Goal: Task Accomplishment & Management: Manage account settings

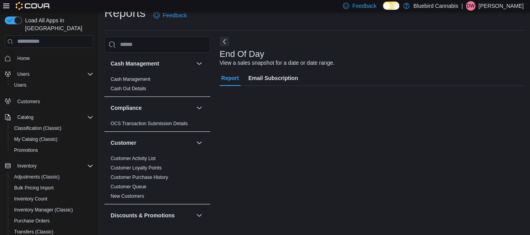
scroll to position [443, 0]
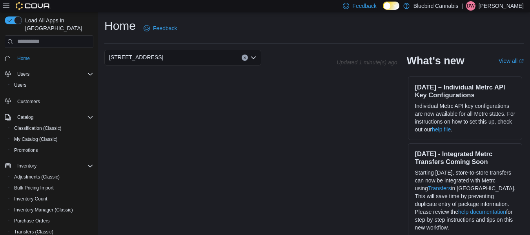
scroll to position [22, 0]
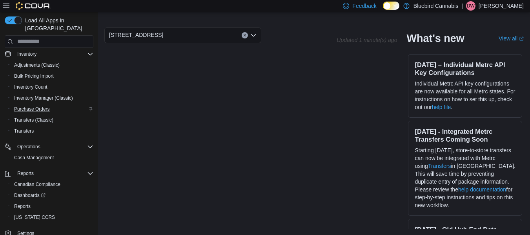
scroll to position [112, 0]
click at [27, 204] on span "Reports" at bounding box center [22, 205] width 16 height 6
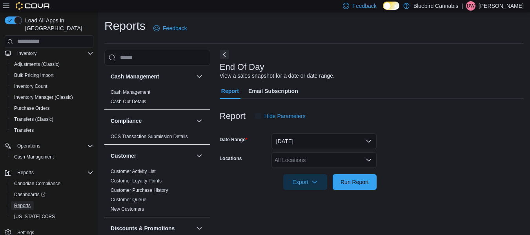
scroll to position [13, 0]
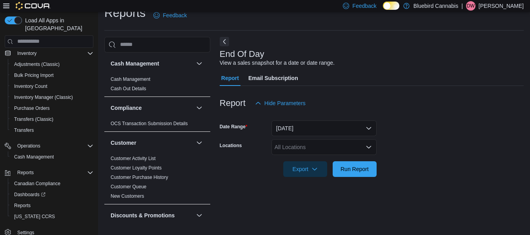
click at [337, 158] on div at bounding box center [371, 158] width 304 height 6
click at [340, 150] on div "All Locations" at bounding box center [323, 147] width 105 height 16
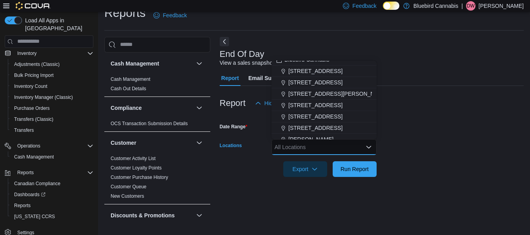
scroll to position [0, 0]
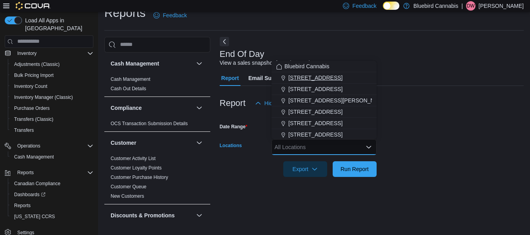
click at [303, 75] on span "[STREET_ADDRESS]" at bounding box center [315, 78] width 54 height 8
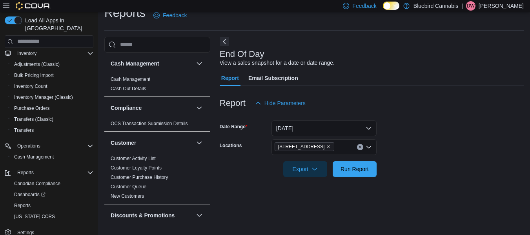
click at [410, 111] on div "Report Hide Parameters" at bounding box center [371, 103] width 304 height 16
click at [290, 128] on button "[DATE]" at bounding box center [323, 128] width 105 height 16
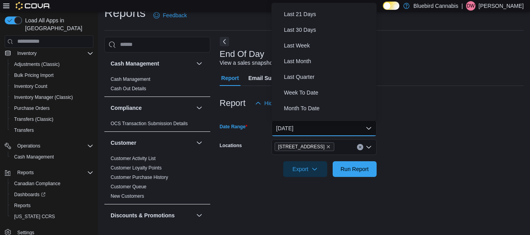
scroll to position [91, 0]
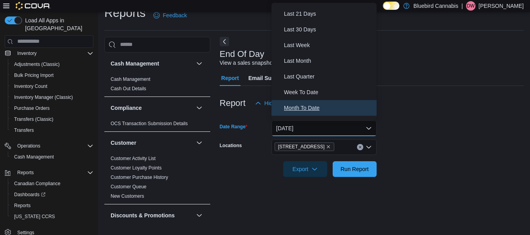
click at [296, 106] on span "Month To Date" at bounding box center [328, 107] width 89 height 9
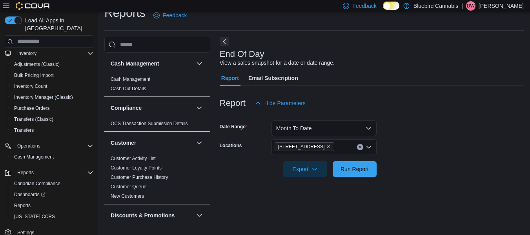
click at [361, 179] on div at bounding box center [371, 181] width 304 height 9
click at [356, 169] on span "Run Report" at bounding box center [354, 169] width 28 height 8
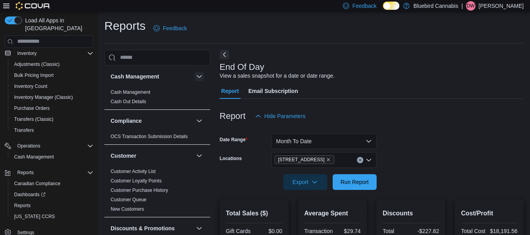
click at [195, 80] on button "button" at bounding box center [198, 76] width 9 height 9
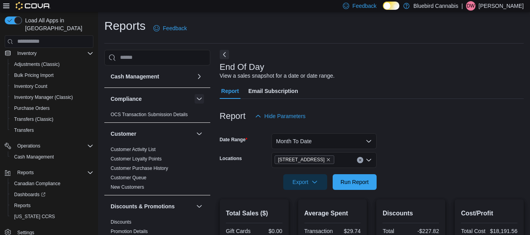
click at [194, 94] on button "button" at bounding box center [198, 98] width 9 height 9
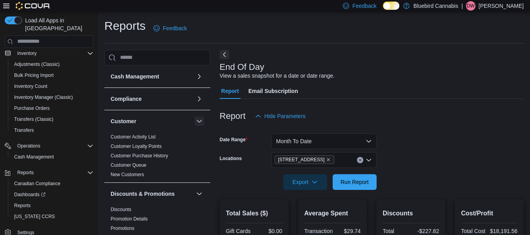
click at [194, 122] on button "button" at bounding box center [198, 120] width 9 height 9
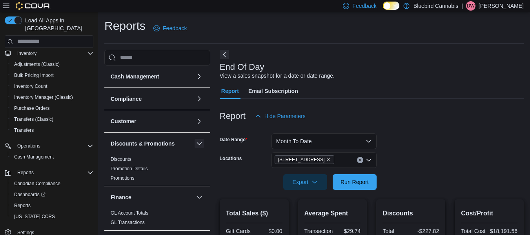
click at [194, 145] on button "button" at bounding box center [198, 143] width 9 height 9
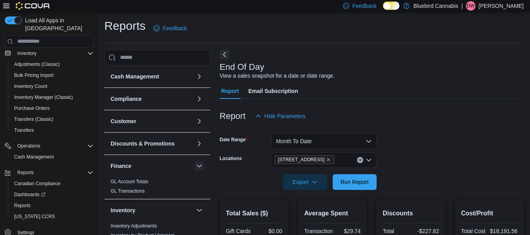
click at [194, 166] on button "button" at bounding box center [198, 165] width 9 height 9
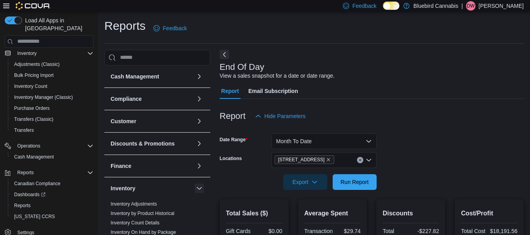
click at [194, 187] on button "button" at bounding box center [198, 187] width 9 height 9
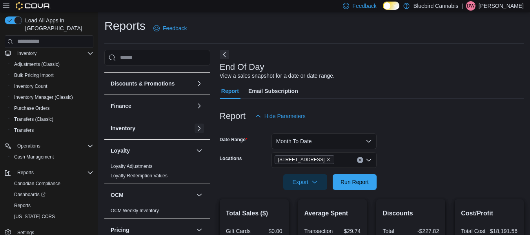
scroll to position [60, 0]
click at [194, 152] on button "button" at bounding box center [198, 149] width 9 height 9
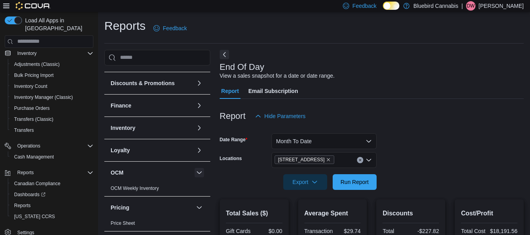
click at [196, 174] on button "button" at bounding box center [198, 172] width 9 height 9
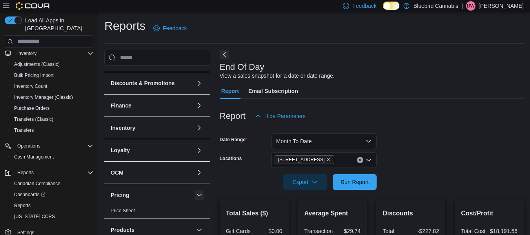
click at [194, 195] on button "button" at bounding box center [198, 194] width 9 height 9
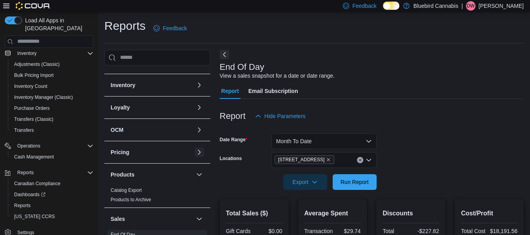
scroll to position [104, 0]
click at [194, 176] on button "button" at bounding box center [198, 173] width 9 height 9
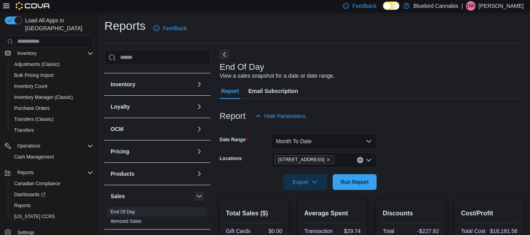
click at [194, 196] on button "button" at bounding box center [198, 195] width 9 height 9
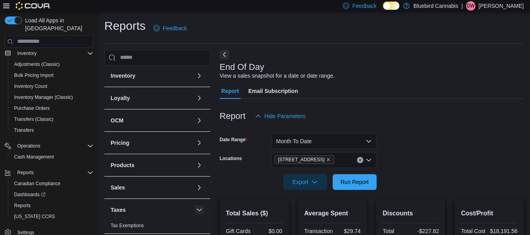
click at [194, 207] on button "button" at bounding box center [198, 209] width 9 height 9
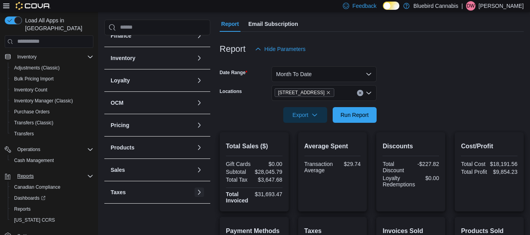
scroll to position [110, 0]
click at [18, 207] on span "Reports" at bounding box center [22, 208] width 16 height 6
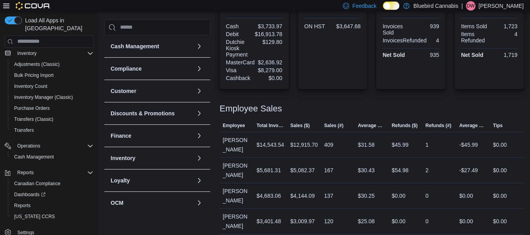
click at [165, 153] on div "Inventory" at bounding box center [157, 158] width 106 height 22
click at [129, 152] on div "Inventory" at bounding box center [157, 158] width 106 height 22
click at [30, 201] on span "Reports" at bounding box center [22, 205] width 16 height 9
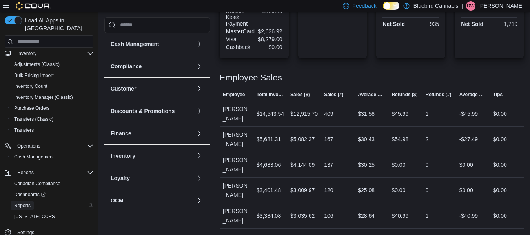
scroll to position [325, 0]
click at [194, 160] on button "button" at bounding box center [198, 155] width 9 height 9
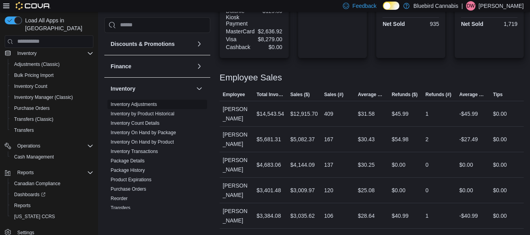
scroll to position [67, 0]
click at [163, 141] on link "Inventory On Hand by Product" at bounding box center [142, 141] width 63 height 5
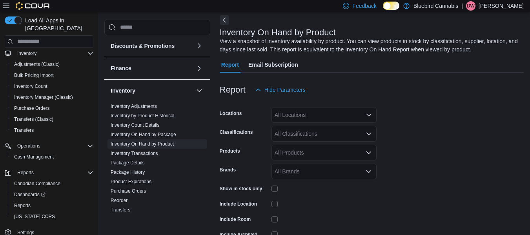
scroll to position [59, 0]
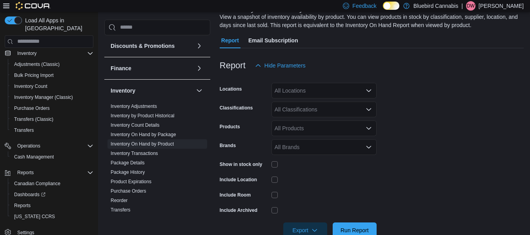
click at [312, 98] on div "All Locations" at bounding box center [323, 91] width 105 height 16
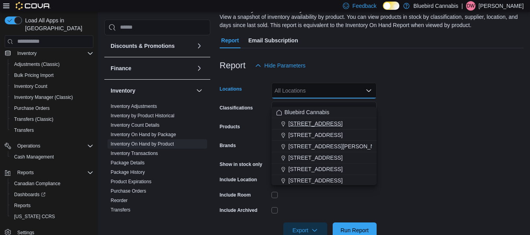
click at [308, 119] on button "[STREET_ADDRESS]" at bounding box center [323, 123] width 105 height 11
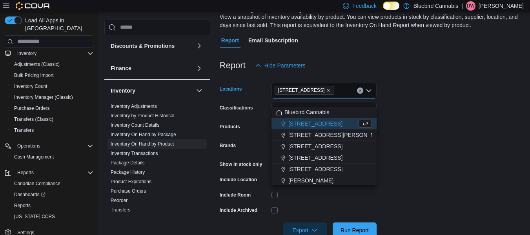
click at [392, 125] on form "Locations [STREET_ADDRESS][GEOGRAPHIC_DATA]. Selected. [STREET_ADDRESS]. Press …" at bounding box center [371, 155] width 304 height 165
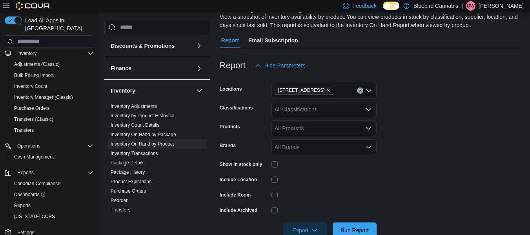
click at [302, 116] on div "All Classifications" at bounding box center [323, 110] width 105 height 16
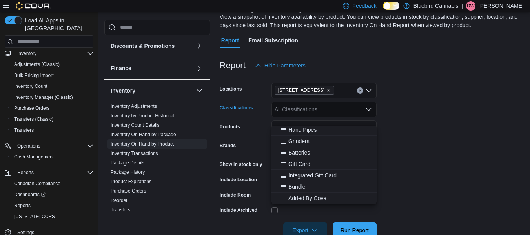
scroll to position [86, 0]
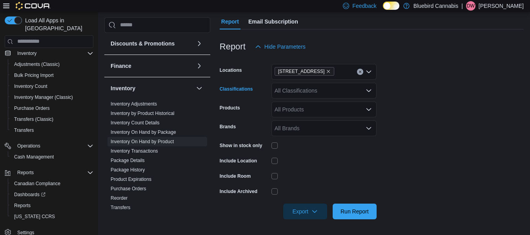
click at [281, 89] on div "All Classifications" at bounding box center [323, 91] width 105 height 16
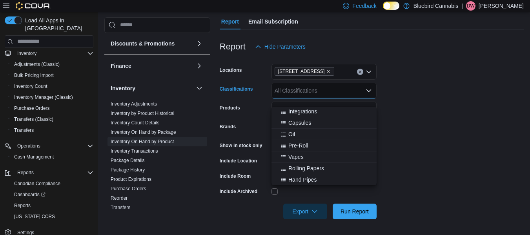
scroll to position [103, 0]
click at [293, 141] on span "Pre-Roll" at bounding box center [298, 145] width 20 height 8
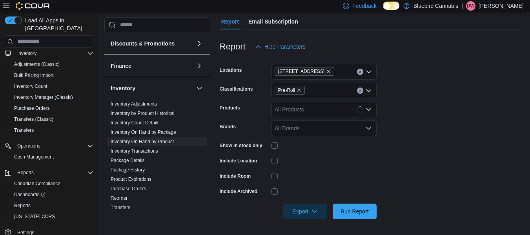
click at [442, 149] on form "Locations [STREET_ADDRESS] Classifications Pre-Roll Products All Products Brand…" at bounding box center [371, 136] width 304 height 165
click at [364, 210] on span "Run Report" at bounding box center [354, 211] width 28 height 8
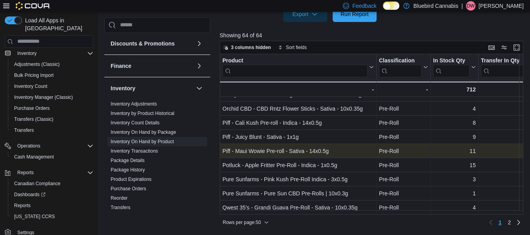
scroll to position [592, 0]
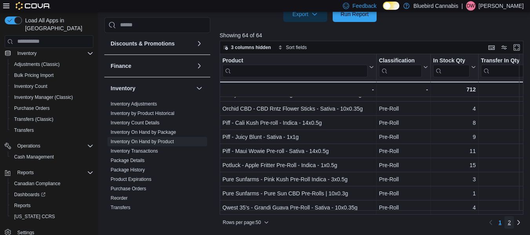
click at [510, 221] on span "2" at bounding box center [508, 222] width 3 height 8
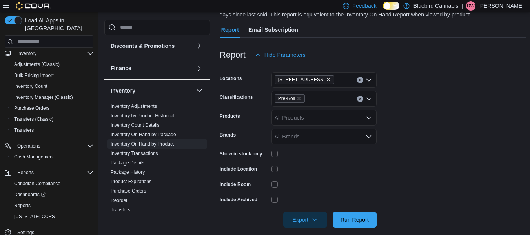
scroll to position [69, 0]
click at [297, 103] on span "Pre-Roll" at bounding box center [289, 99] width 23 height 8
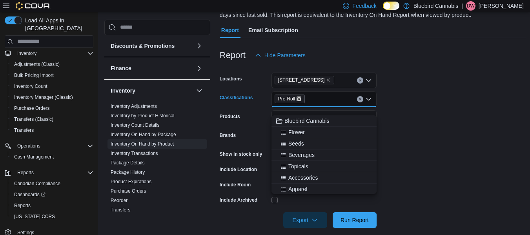
click at [300, 101] on icon "Remove Pre-Roll from selection in this group" at bounding box center [298, 98] width 5 height 5
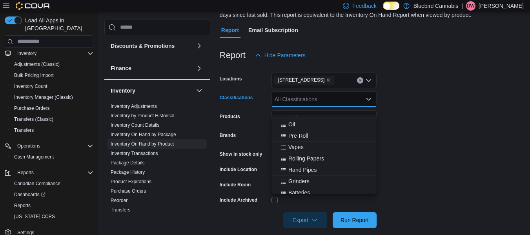
scroll to position [122, 0]
click at [303, 145] on span "Vapes" at bounding box center [295, 147] width 15 height 8
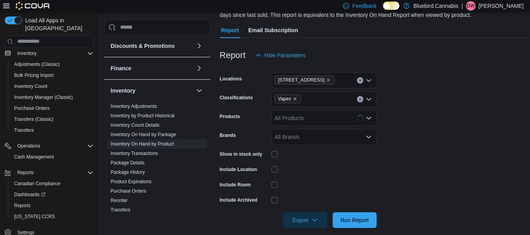
click at [398, 167] on form "Locations [STREET_ADDRESS] Classifications Vapes Products All Products Brands A…" at bounding box center [372, 145] width 306 height 165
click at [359, 212] on div at bounding box center [372, 209] width 306 height 6
click at [366, 223] on span "Run Report" at bounding box center [354, 220] width 34 height 16
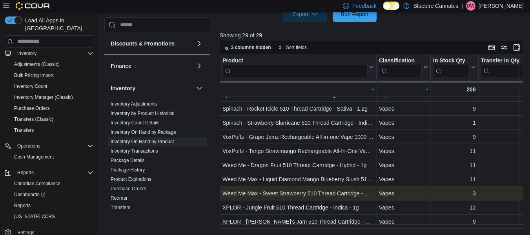
scroll to position [283, 0]
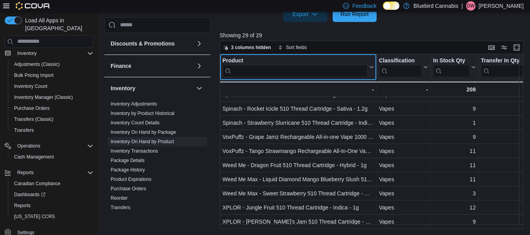
click at [266, 70] on input "search" at bounding box center [294, 71] width 145 height 13
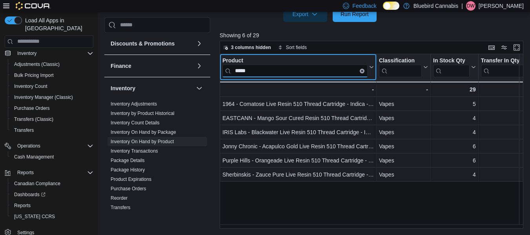
scroll to position [0, 0]
type input "*****"
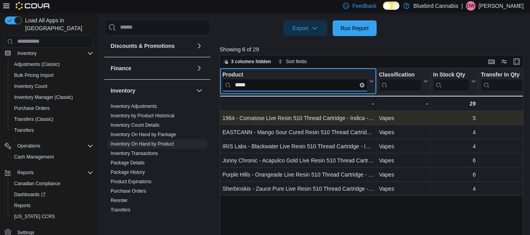
scroll to position [260, 0]
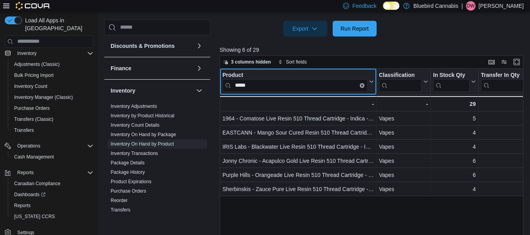
click at [359, 88] on button "Clear input" at bounding box center [361, 85] width 5 height 5
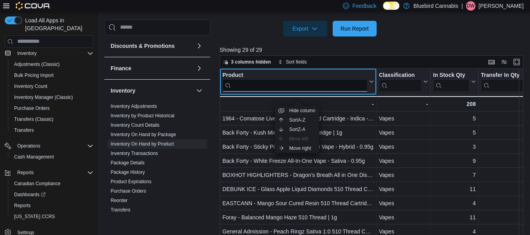
click at [359, 92] on input "search" at bounding box center [294, 85] width 145 height 13
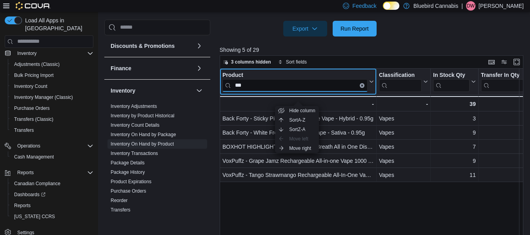
type input "***"
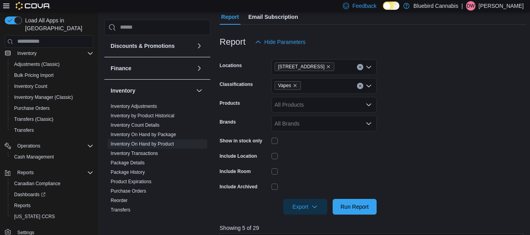
scroll to position [82, 0]
click at [297, 90] on span "Vapes" at bounding box center [287, 86] width 26 height 9
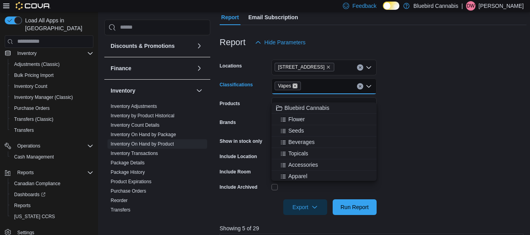
click at [295, 88] on icon "Remove Vapes from selection in this group" at bounding box center [294, 85] width 5 height 5
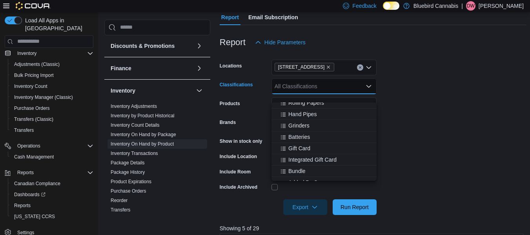
scroll to position [172, 0]
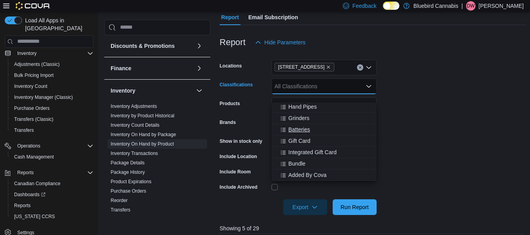
click at [309, 132] on span "Batteries" at bounding box center [299, 129] width 22 height 8
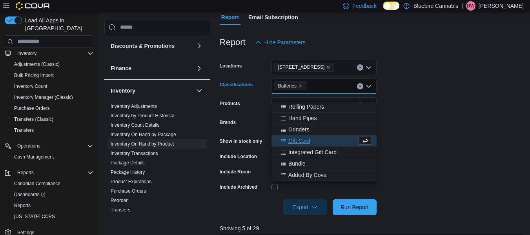
scroll to position [160, 0]
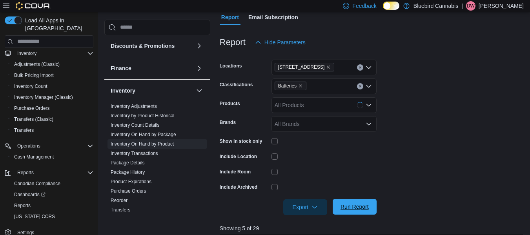
click at [359, 210] on span "Run Report" at bounding box center [354, 207] width 28 height 8
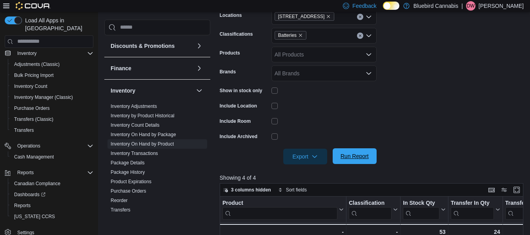
scroll to position [132, 0]
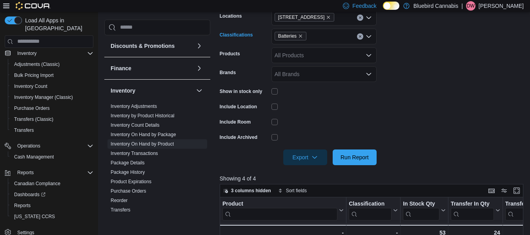
click at [299, 40] on span "Batteries" at bounding box center [290, 36] width 25 height 8
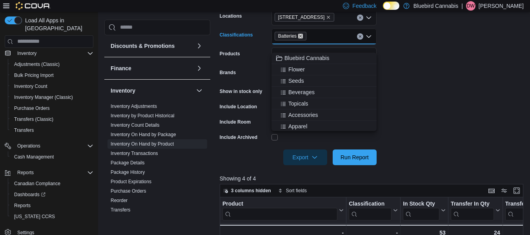
click at [299, 38] on icon "Remove Batteries from selection in this group" at bounding box center [300, 36] width 5 height 5
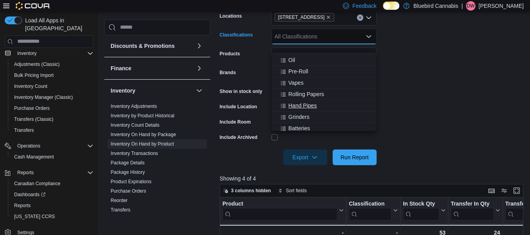
scroll to position [118, 0]
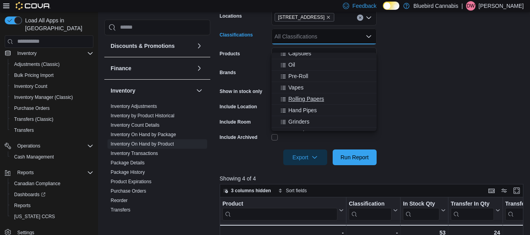
click at [293, 96] on span "Rolling Papers" at bounding box center [306, 99] width 36 height 8
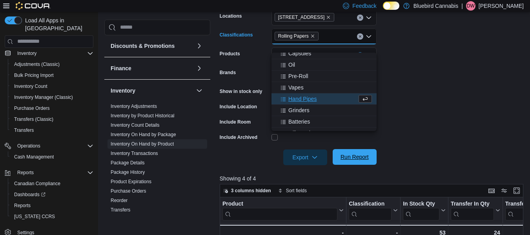
click at [366, 165] on span "Run Report" at bounding box center [354, 157] width 34 height 16
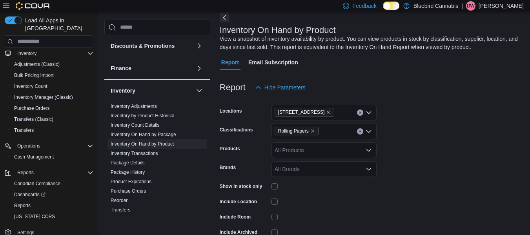
scroll to position [49, 0]
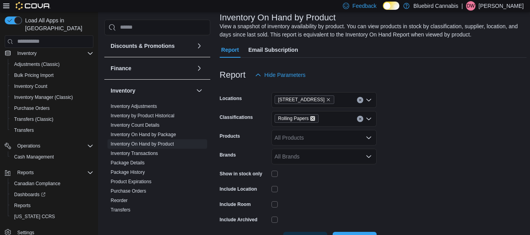
click at [310, 121] on icon "Remove Rolling Papers from selection in this group" at bounding box center [312, 118] width 5 height 5
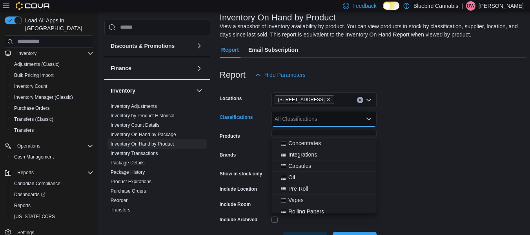
scroll to position [88, 0]
click at [290, 177] on span "Oil" at bounding box center [291, 177] width 7 height 8
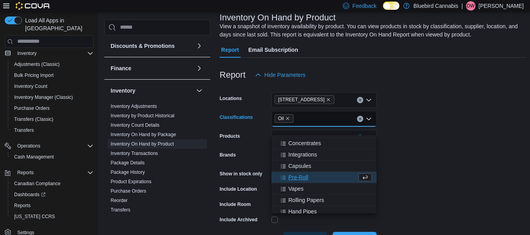
click at [382, 179] on form "Locations [STREET_ADDRESS] Classifications Oil Combo box. Selected. Oil. Press …" at bounding box center [372, 165] width 306 height 165
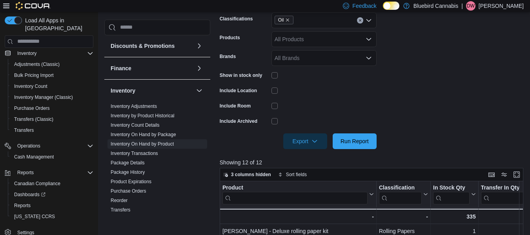
scroll to position [148, 0]
click at [352, 144] on span "Run Report" at bounding box center [354, 140] width 28 height 8
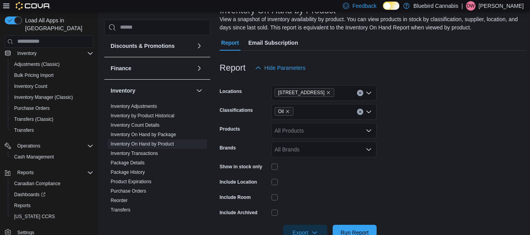
scroll to position [56, 0]
click at [287, 114] on icon "Remove Oil from selection in this group" at bounding box center [287, 111] width 5 height 5
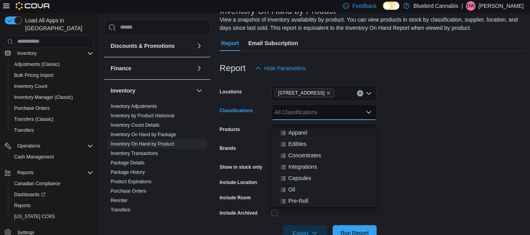
scroll to position [70, 0]
click at [299, 177] on span "Capsules" at bounding box center [299, 178] width 23 height 8
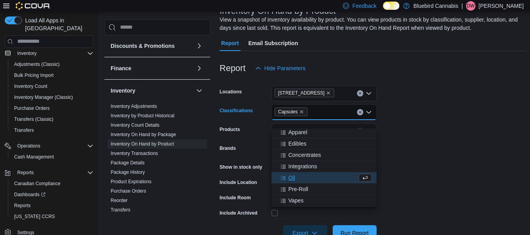
click at [414, 158] on form "Locations [STREET_ADDRESS] Classifications Capsules Combo box. Selected. Capsul…" at bounding box center [372, 158] width 306 height 165
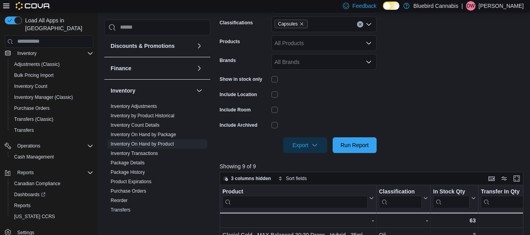
scroll to position [145, 0]
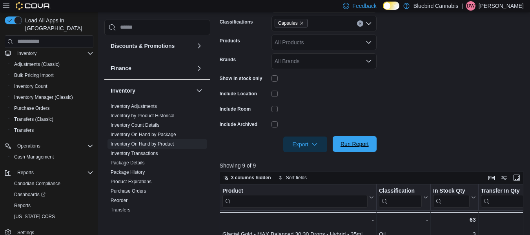
click at [343, 152] on span "Run Report" at bounding box center [354, 144] width 34 height 16
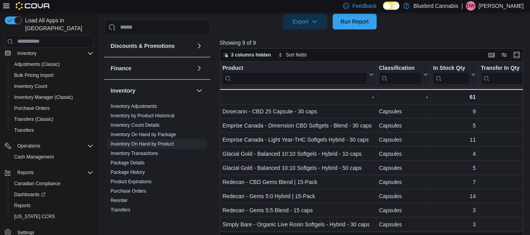
scroll to position [58, 0]
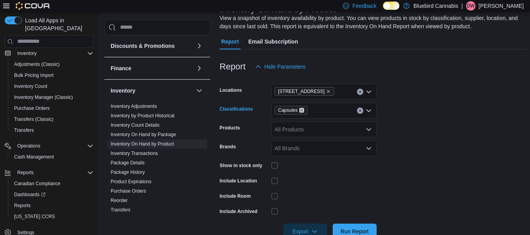
click at [300, 112] on icon "Remove Capsules from selection in this group" at bounding box center [301, 110] width 5 height 5
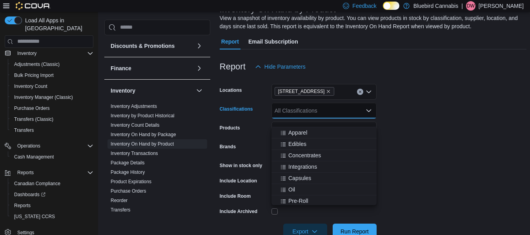
scroll to position [64, 0]
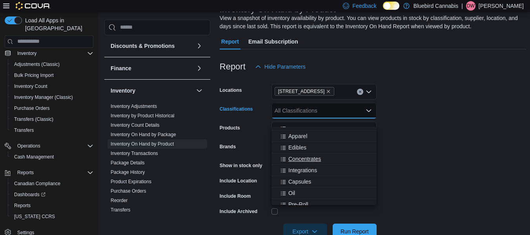
click at [304, 156] on span "Concentrates" at bounding box center [304, 159] width 33 height 8
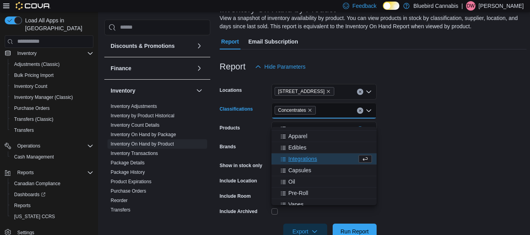
click at [405, 159] on form "Locations [STREET_ADDRESS] Classifications Concentrates Combo box. Selected. Co…" at bounding box center [372, 156] width 306 height 165
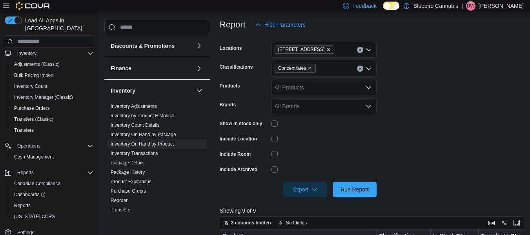
scroll to position [100, 0]
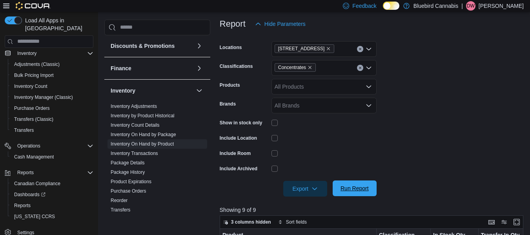
click at [354, 192] on span "Run Report" at bounding box center [354, 188] width 28 height 8
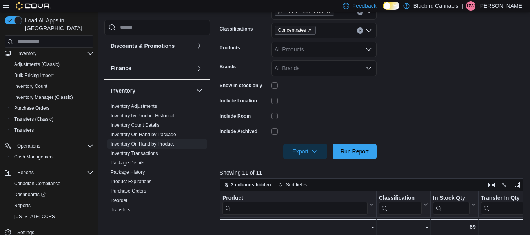
scroll to position [137, 0]
click at [308, 33] on icon "Remove Concentrates from selection in this group" at bounding box center [309, 31] width 5 height 5
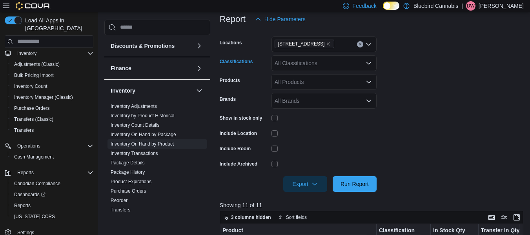
scroll to position [104, 0]
click at [312, 70] on div "All Classifications Combo box. Selected. Combo box input. All Classifications. …" at bounding box center [323, 64] width 105 height 16
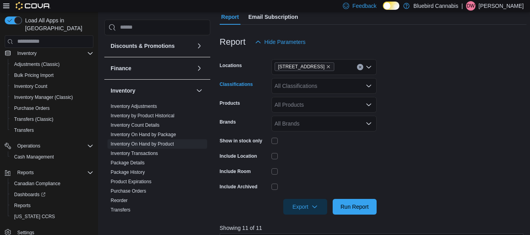
scroll to position [82, 0]
click at [307, 94] on div "All Classifications Combo box. Selected. Combo box input. All Classifications. …" at bounding box center [323, 87] width 105 height 16
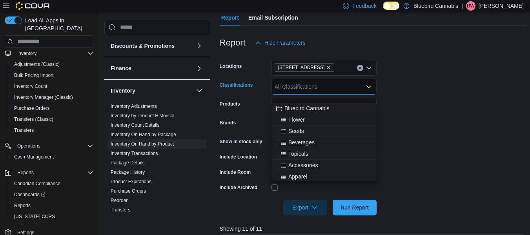
click at [297, 139] on span "Beverages" at bounding box center [301, 142] width 26 height 8
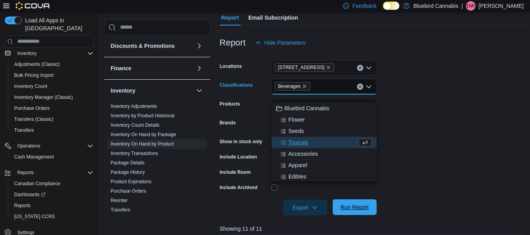
click at [353, 211] on span "Run Report" at bounding box center [354, 207] width 28 height 8
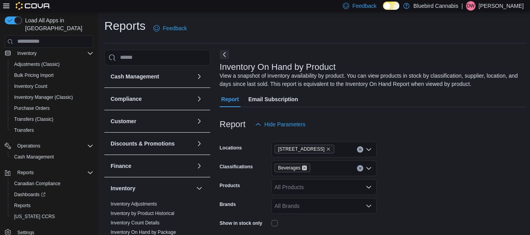
click at [303, 170] on icon "Remove Beverages from selection in this group" at bounding box center [304, 167] width 5 height 5
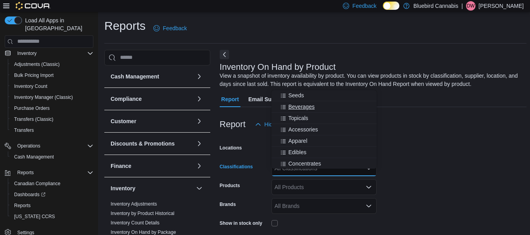
scroll to position [20, 0]
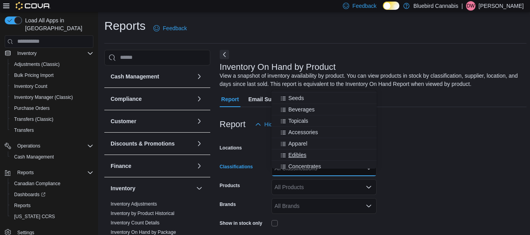
click at [294, 154] on span "Edibles" at bounding box center [297, 155] width 18 height 8
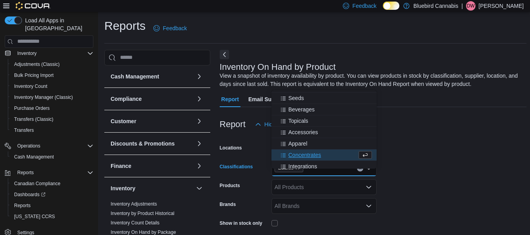
click at [438, 170] on form "Locations [STREET_ADDRESS] Classifications Edibles Combo box. Selected. Edibles…" at bounding box center [372, 214] width 306 height 165
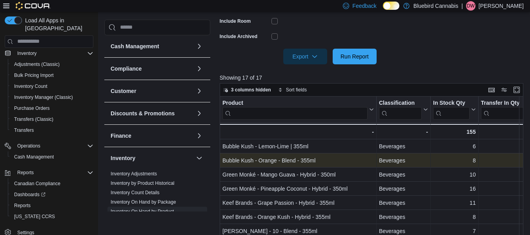
scroll to position [233, 0]
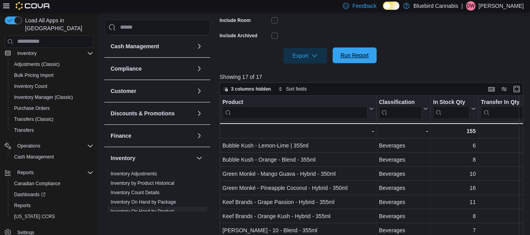
click at [349, 63] on span "Run Report" at bounding box center [354, 55] width 34 height 16
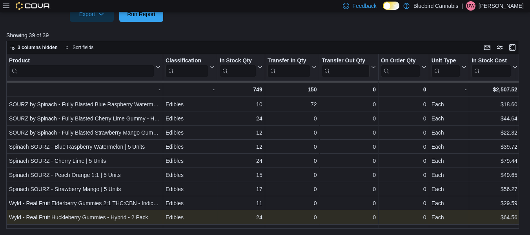
scroll to position [423, 0]
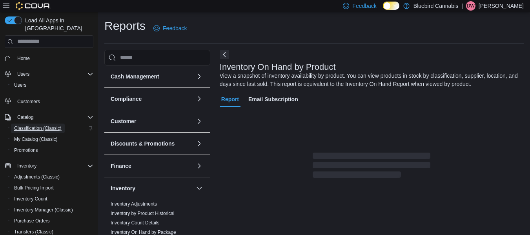
click at [35, 131] on span "Classification (Classic)" at bounding box center [37, 128] width 47 height 6
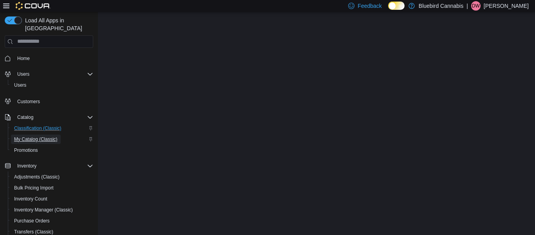
click at [34, 138] on span "My Catalog (Classic)" at bounding box center [36, 139] width 44 height 6
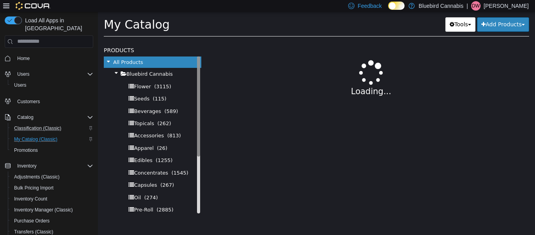
select select "**********"
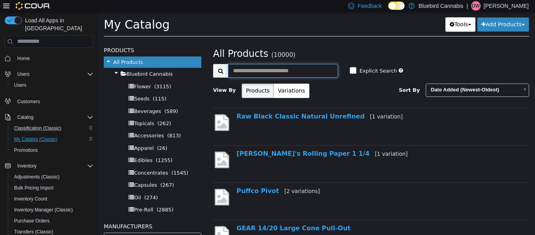
click at [259, 66] on input "text" at bounding box center [283, 70] width 110 height 14
type input "**********"
select select "**********"
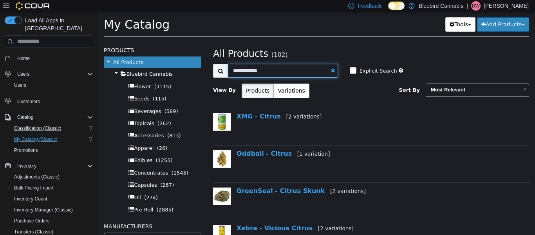
click at [287, 65] on input "**********" at bounding box center [283, 70] width 110 height 14
type input "**********"
select select "**********"
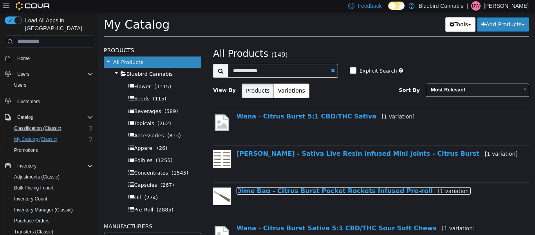
click at [279, 189] on link "Dime Bag - Citrus Burst Pocket Rockets Infused Pre-roll [1 variation]" at bounding box center [354, 190] width 234 height 7
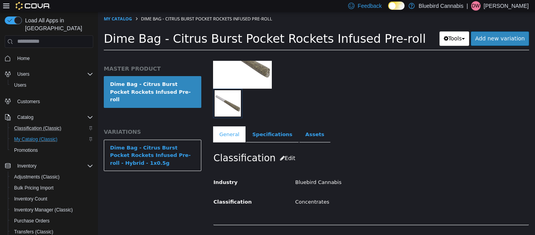
scroll to position [78, 0]
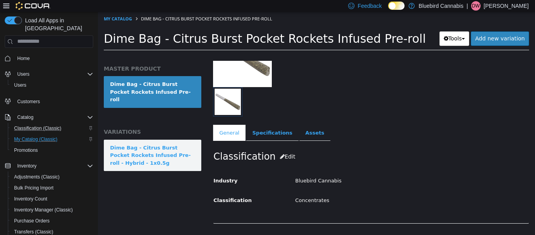
click at [169, 162] on link "Dime Bag - Citrus Burst Pocket Rockets Infused Pre-roll - Hybrid - 1x0.5g" at bounding box center [153, 155] width 98 height 32
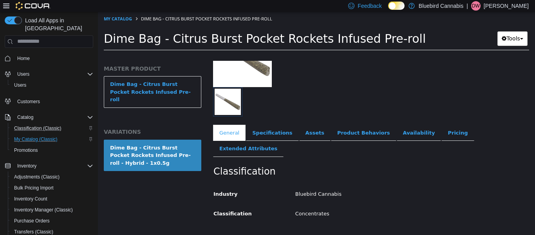
scroll to position [138, 0]
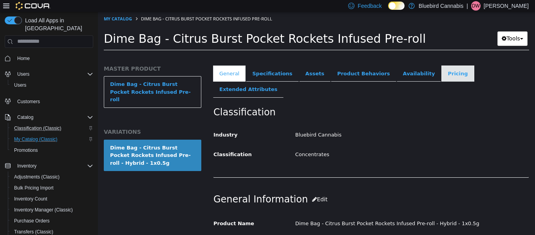
click at [442, 76] on link "Pricing" at bounding box center [458, 73] width 33 height 16
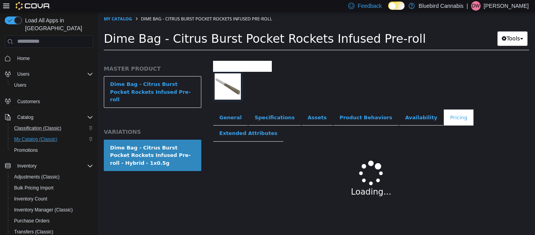
scroll to position [112, 0]
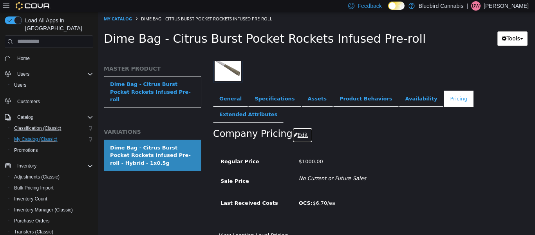
click at [305, 127] on button "Edit" at bounding box center [303, 134] width 20 height 15
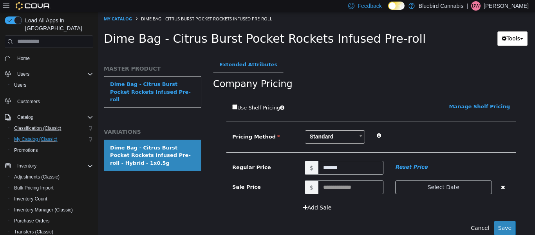
scroll to position [163, 0]
click at [355, 160] on input "*******" at bounding box center [350, 167] width 65 height 14
type input "**"
click at [508, 220] on button "Save" at bounding box center [505, 227] width 22 height 15
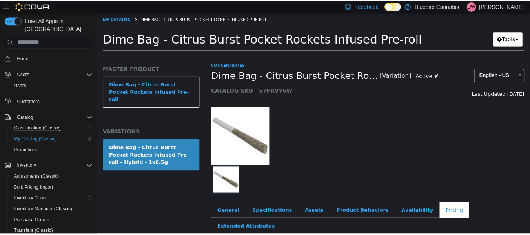
scroll to position [112, 0]
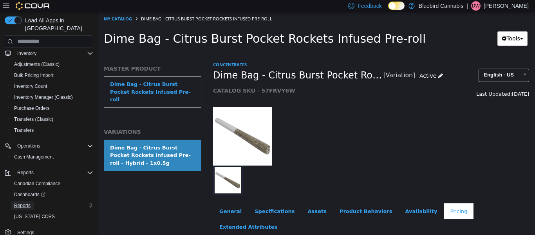
click at [25, 203] on span "Reports" at bounding box center [22, 205] width 16 height 6
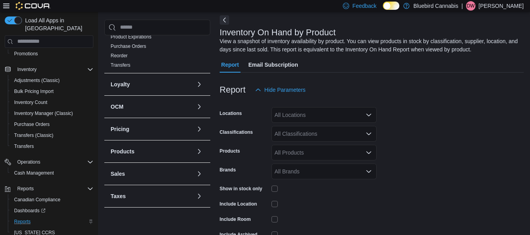
scroll to position [216, 0]
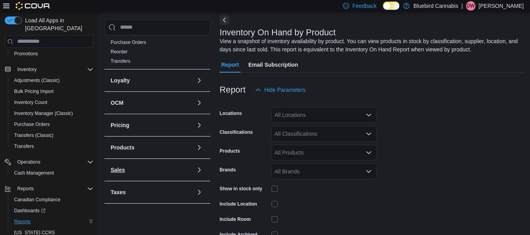
click at [132, 169] on button "Sales" at bounding box center [152, 170] width 82 height 8
click at [132, 185] on link "End Of Day" at bounding box center [123, 185] width 24 height 5
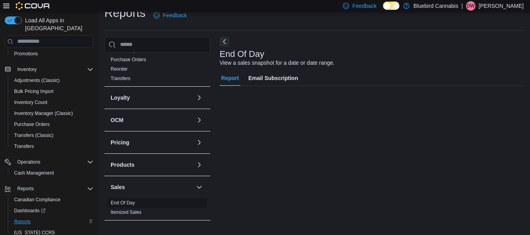
scroll to position [13, 0]
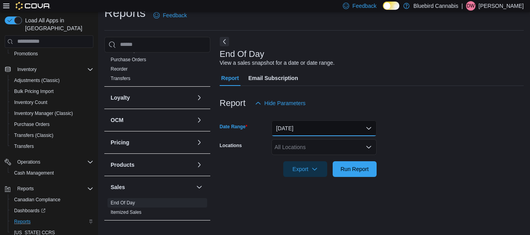
click at [286, 134] on button "[DATE]" at bounding box center [323, 128] width 105 height 16
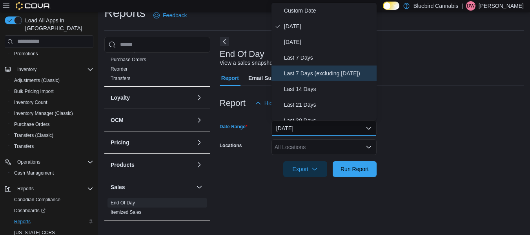
click at [305, 69] on span "Last 7 Days (excluding [DATE])" at bounding box center [328, 73] width 89 height 9
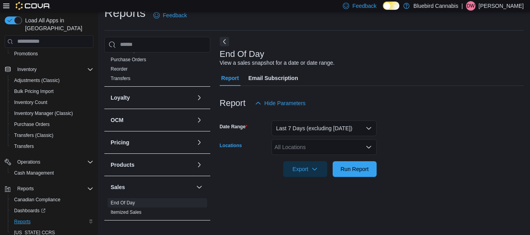
click at [297, 147] on div "All Locations" at bounding box center [323, 147] width 105 height 16
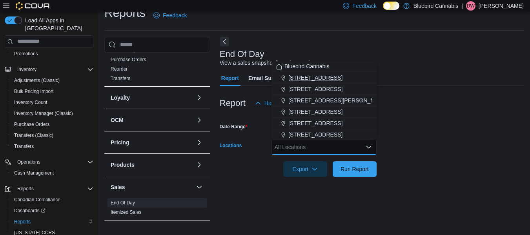
click at [326, 80] on span "[STREET_ADDRESS]" at bounding box center [315, 78] width 54 height 8
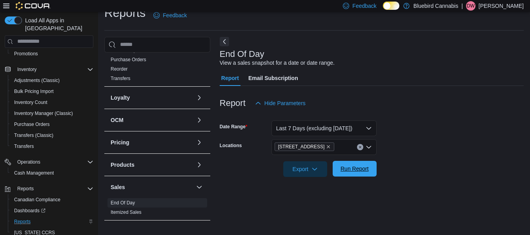
click at [346, 169] on span "Run Report" at bounding box center [354, 169] width 28 height 8
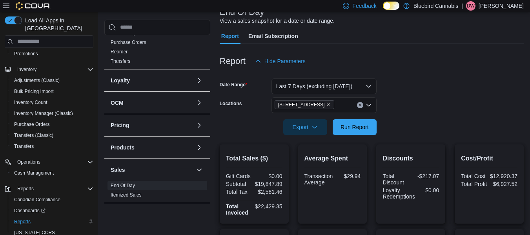
scroll to position [70, 0]
